Goal: Transaction & Acquisition: Purchase product/service

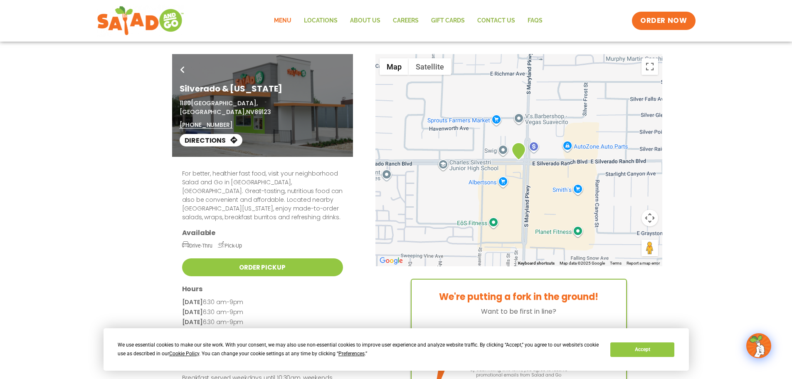
click at [285, 19] on link "Menu" at bounding box center [283, 20] width 30 height 19
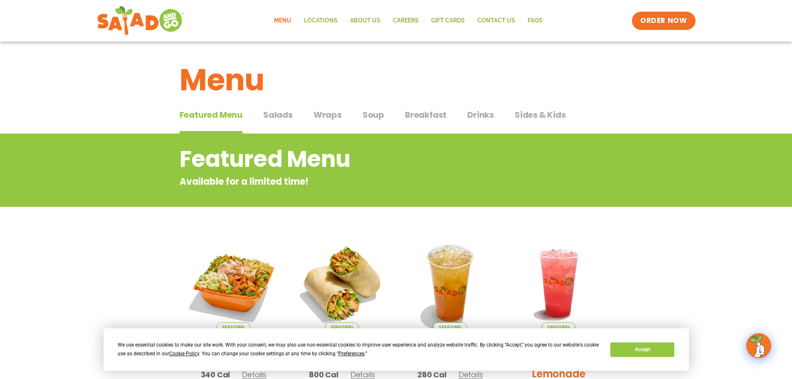
click at [279, 115] on span "Salads" at bounding box center [278, 115] width 30 height 12
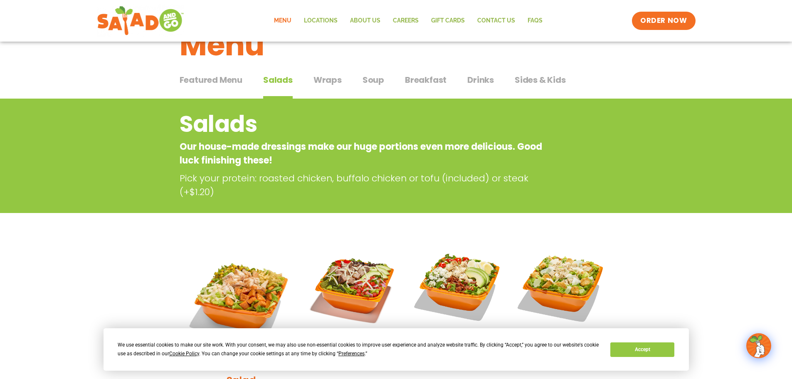
scroll to position [33, 0]
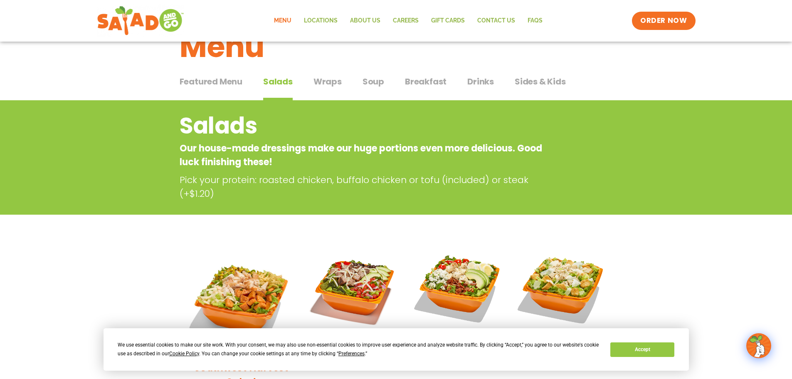
click at [334, 82] on span "Wraps" at bounding box center [328, 81] width 28 height 12
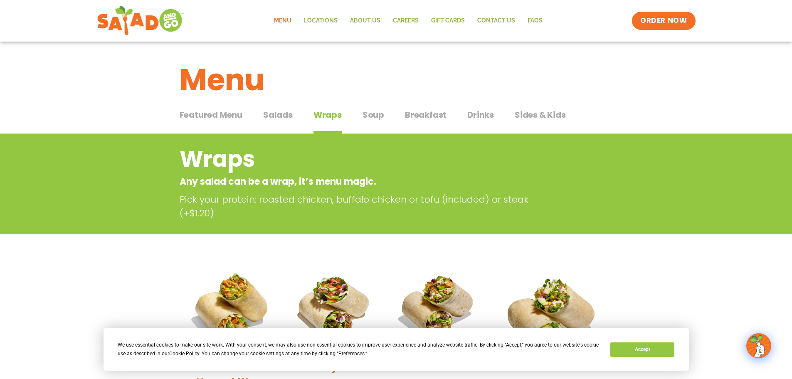
click at [373, 117] on span "Soup" at bounding box center [374, 115] width 22 height 12
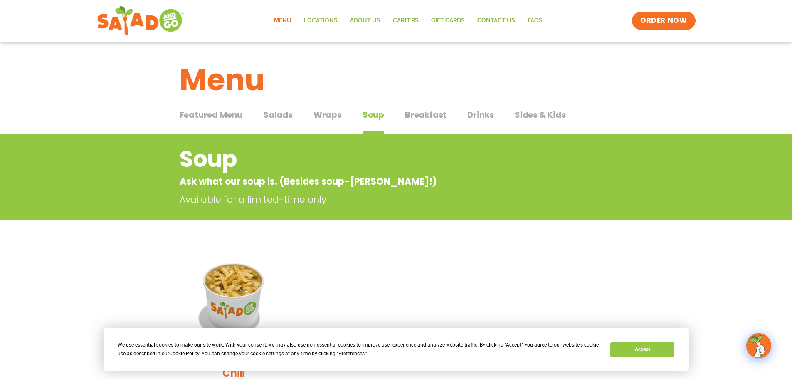
scroll to position [236, 0]
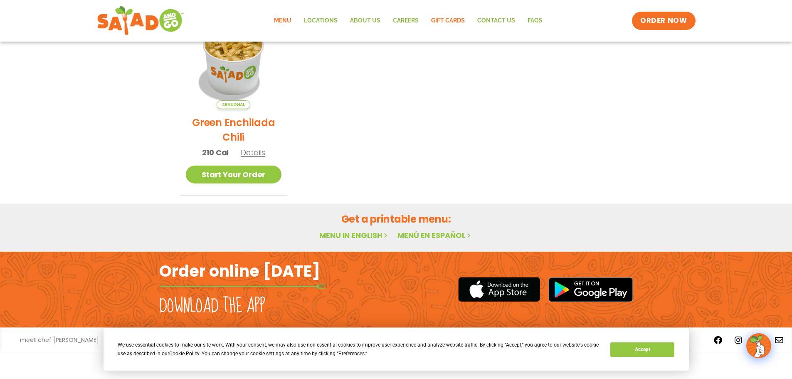
click at [458, 16] on link "GIFT CARDS" at bounding box center [448, 20] width 46 height 19
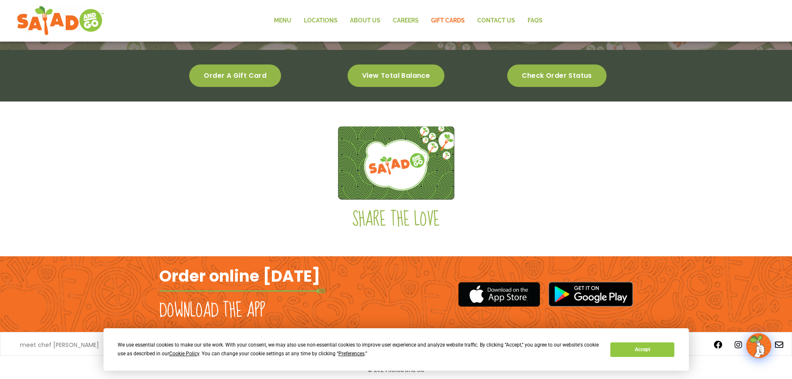
scroll to position [204, 0]
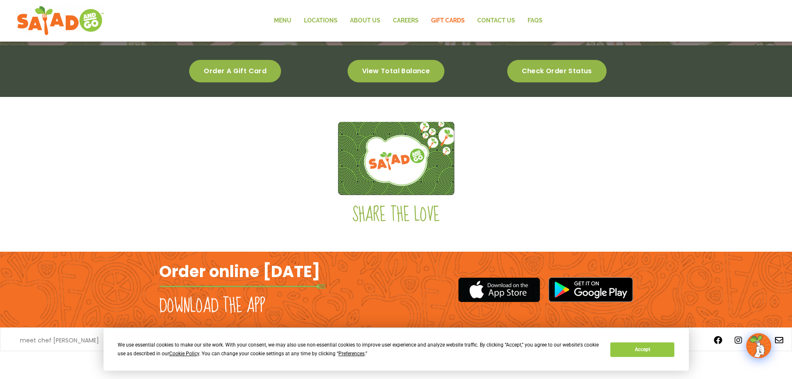
click at [247, 69] on span "Order a gift card" at bounding box center [235, 71] width 63 height 6
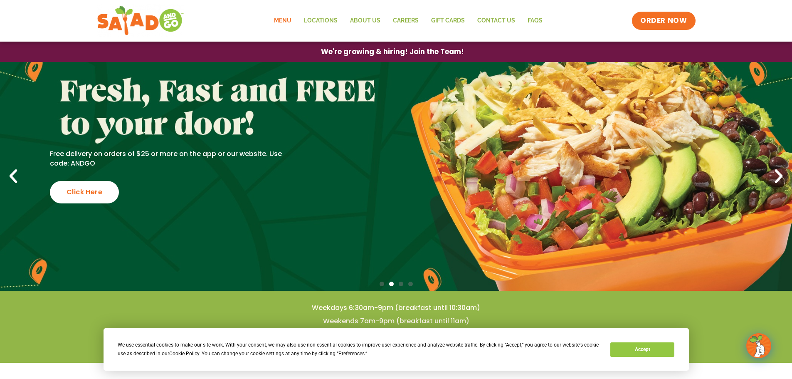
click at [285, 21] on link "Menu" at bounding box center [283, 20] width 30 height 19
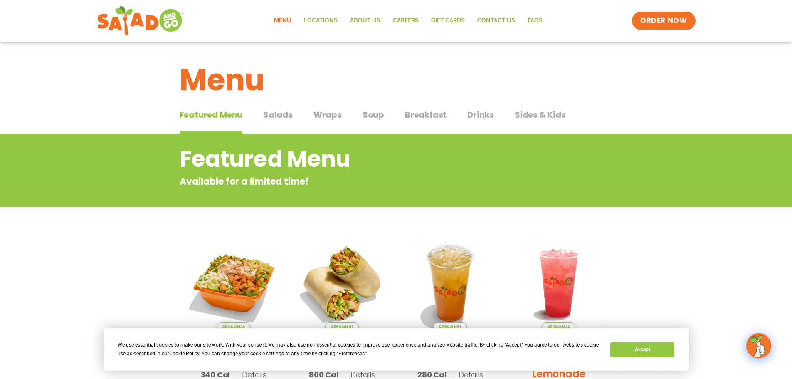
click at [287, 113] on span "Salads" at bounding box center [278, 115] width 30 height 12
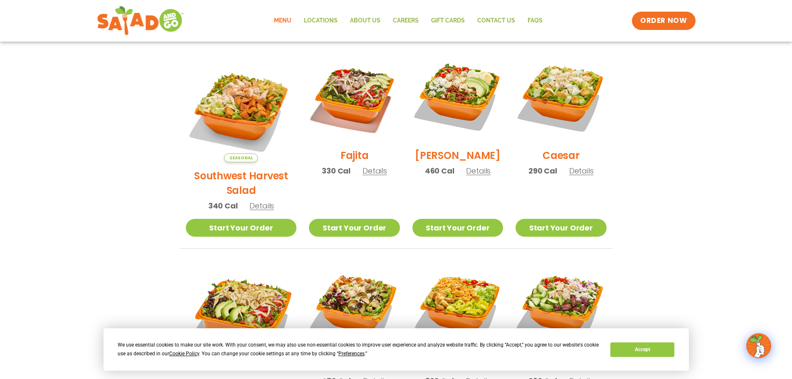
scroll to position [222, 0]
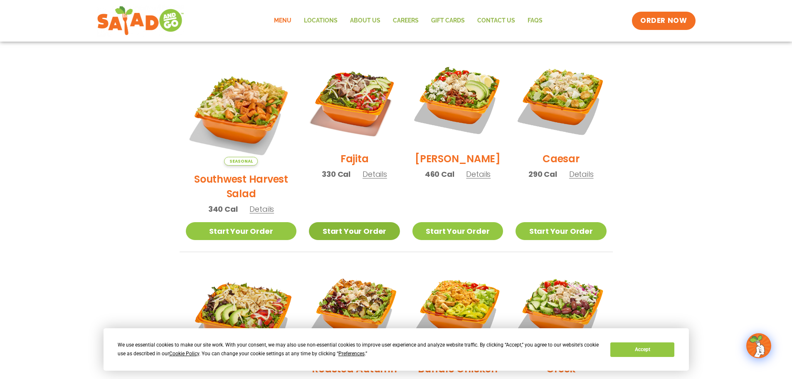
click at [366, 222] on link "Start Your Order" at bounding box center [354, 231] width 91 height 18
